Goal: Check status: Check status

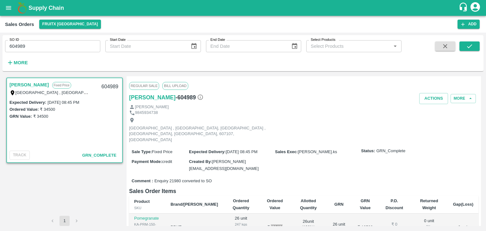
scroll to position [71, 0]
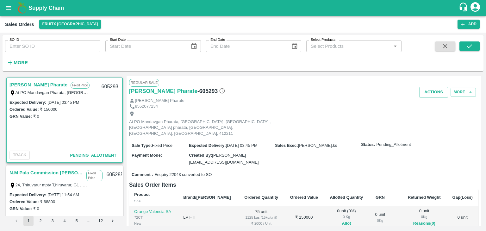
scroll to position [40, 0]
